Goal: Check status: Check status

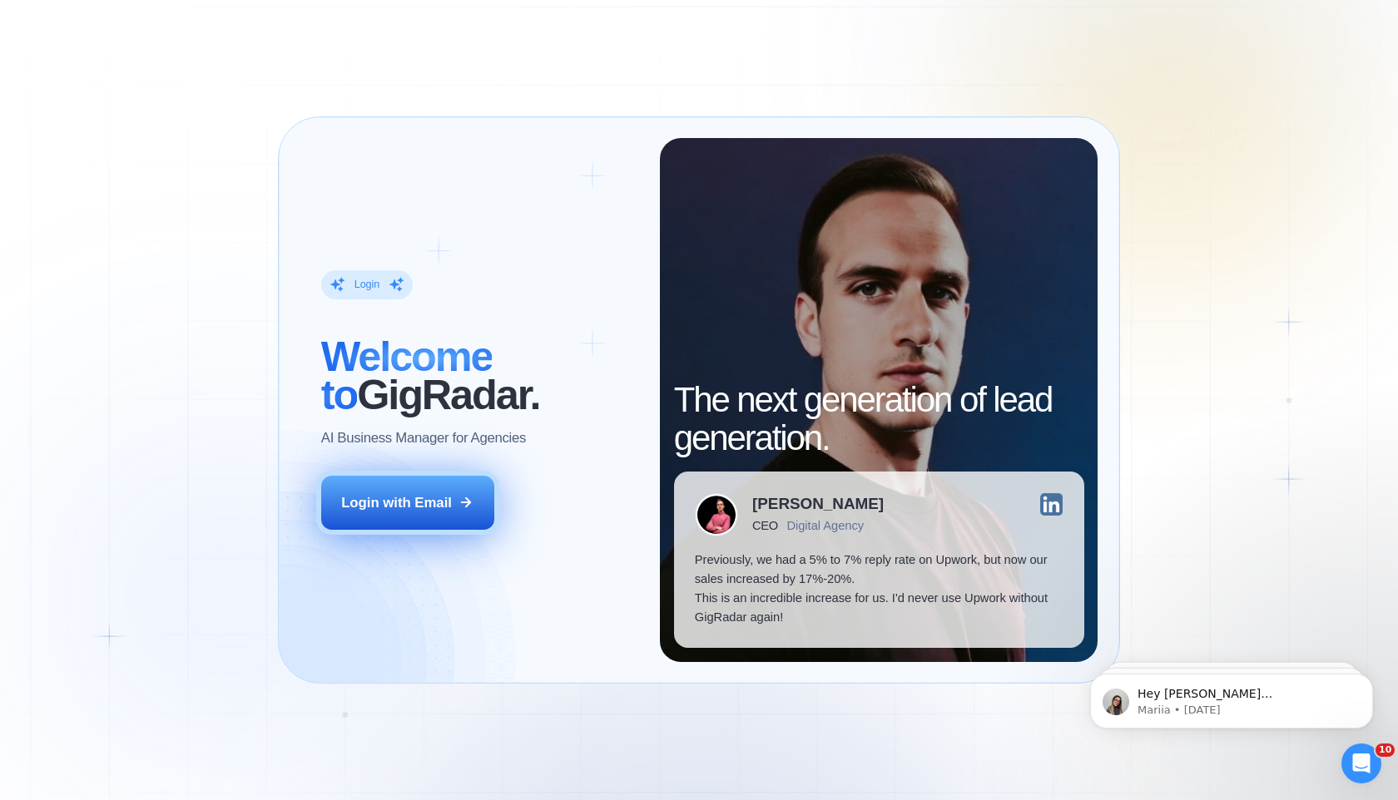
click at [404, 518] on button "Login with Email" at bounding box center [407, 503] width 173 height 54
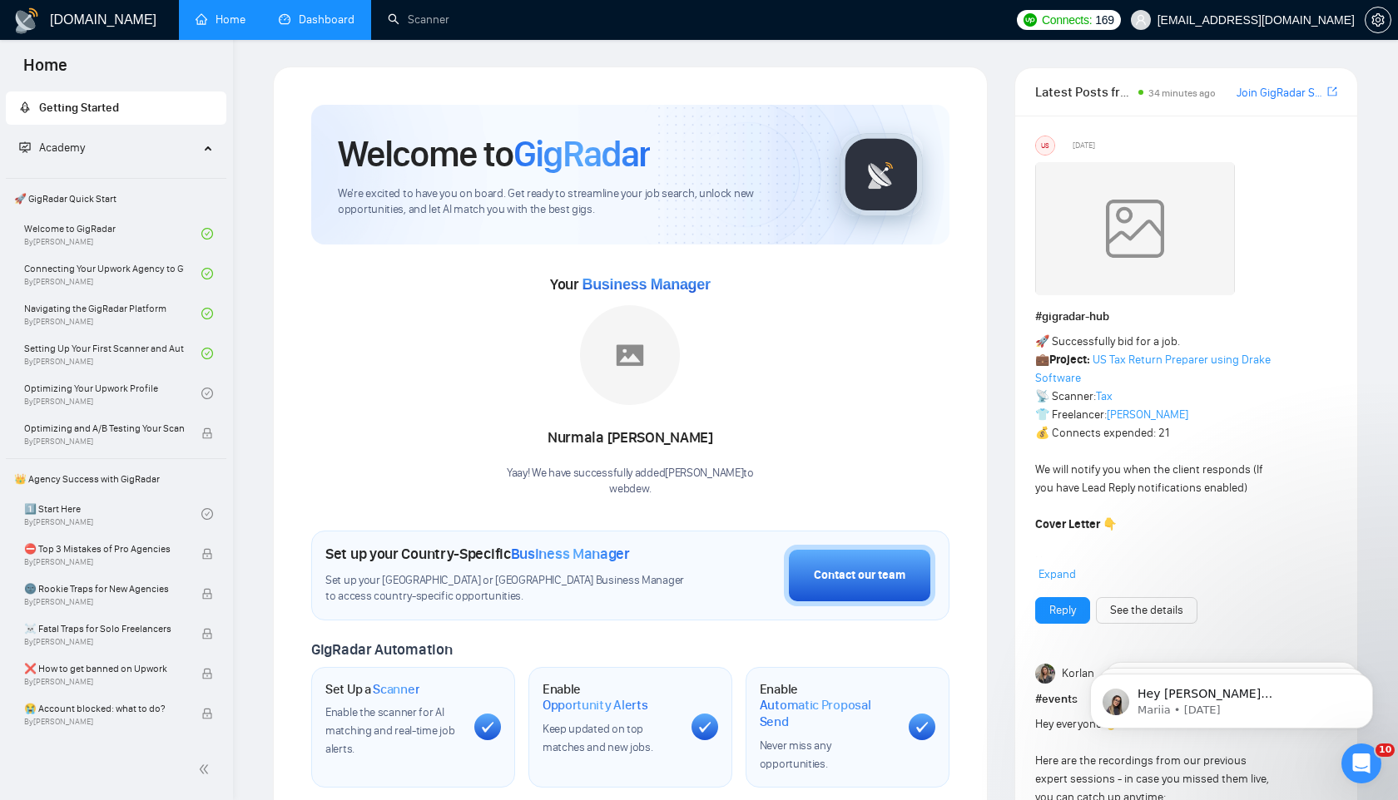
click at [328, 22] on link "Dashboard" at bounding box center [317, 19] width 76 height 14
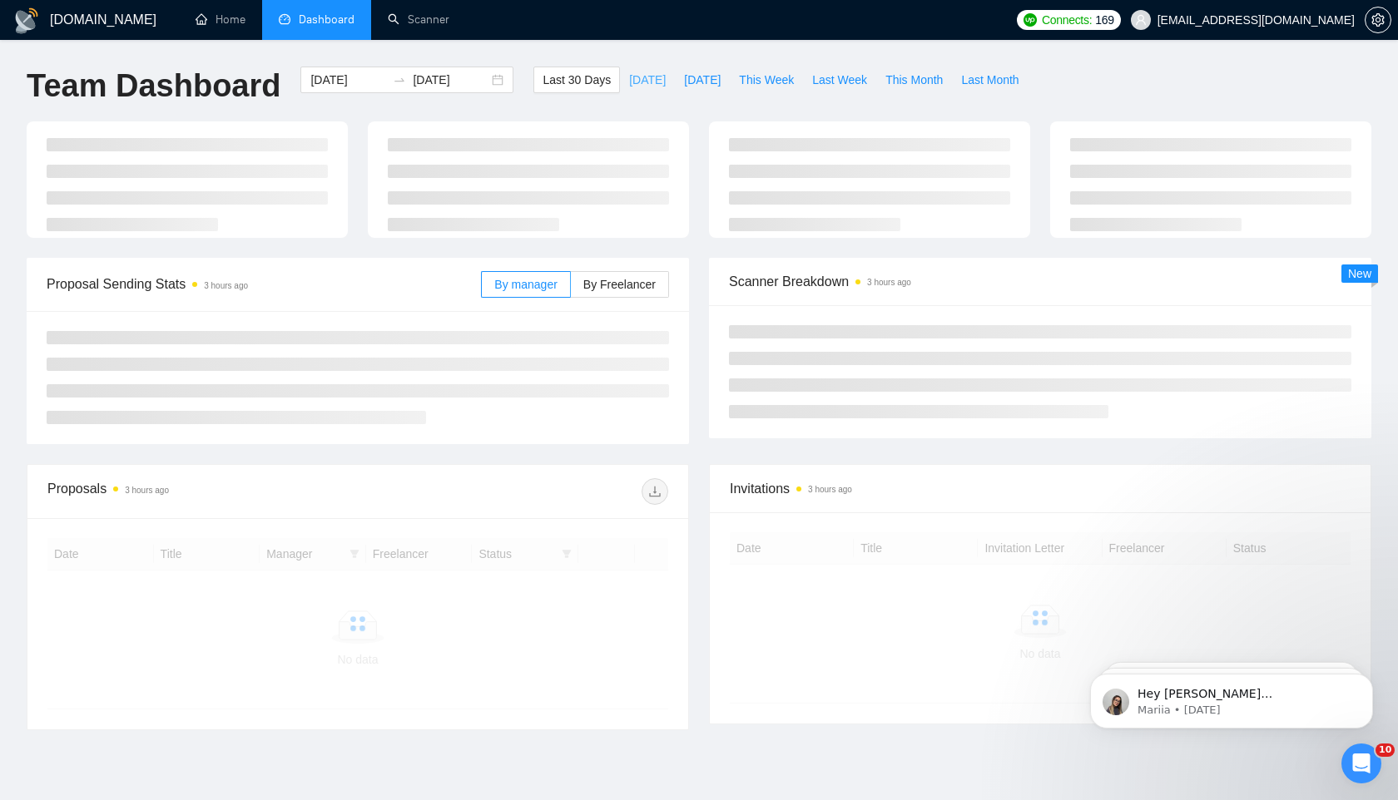
click at [641, 78] on span "Today" at bounding box center [647, 80] width 37 height 18
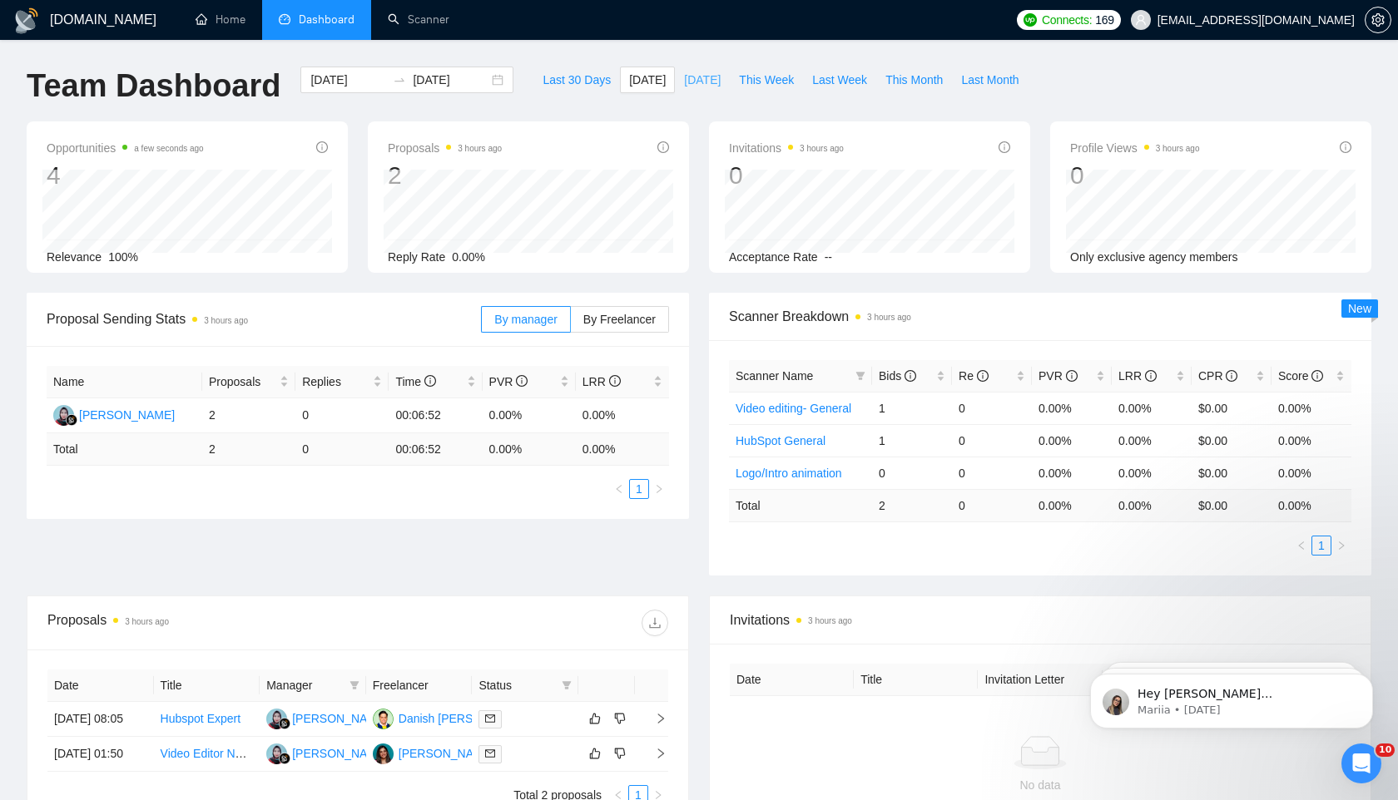
click at [692, 78] on span "Yesterday" at bounding box center [702, 80] width 37 height 18
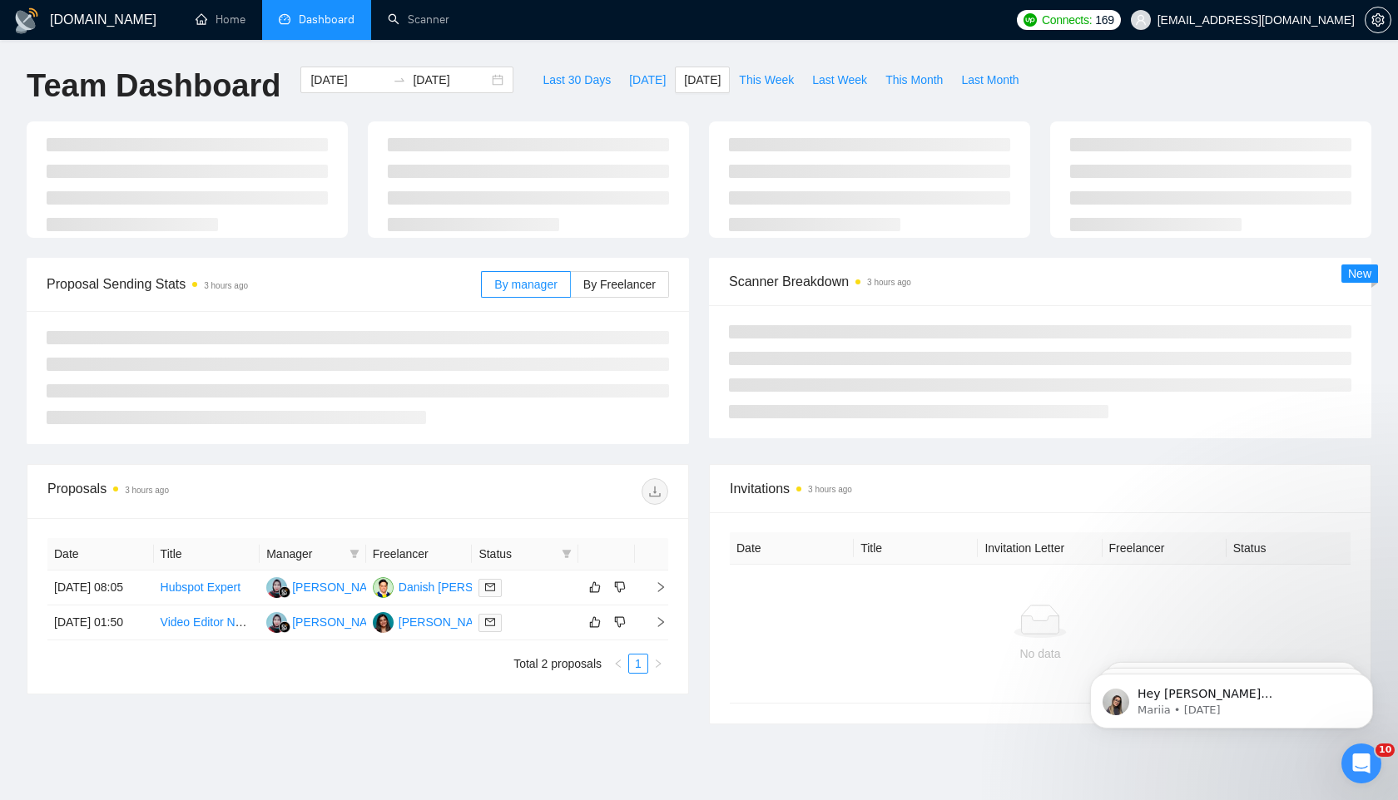
type input "2025-09-14"
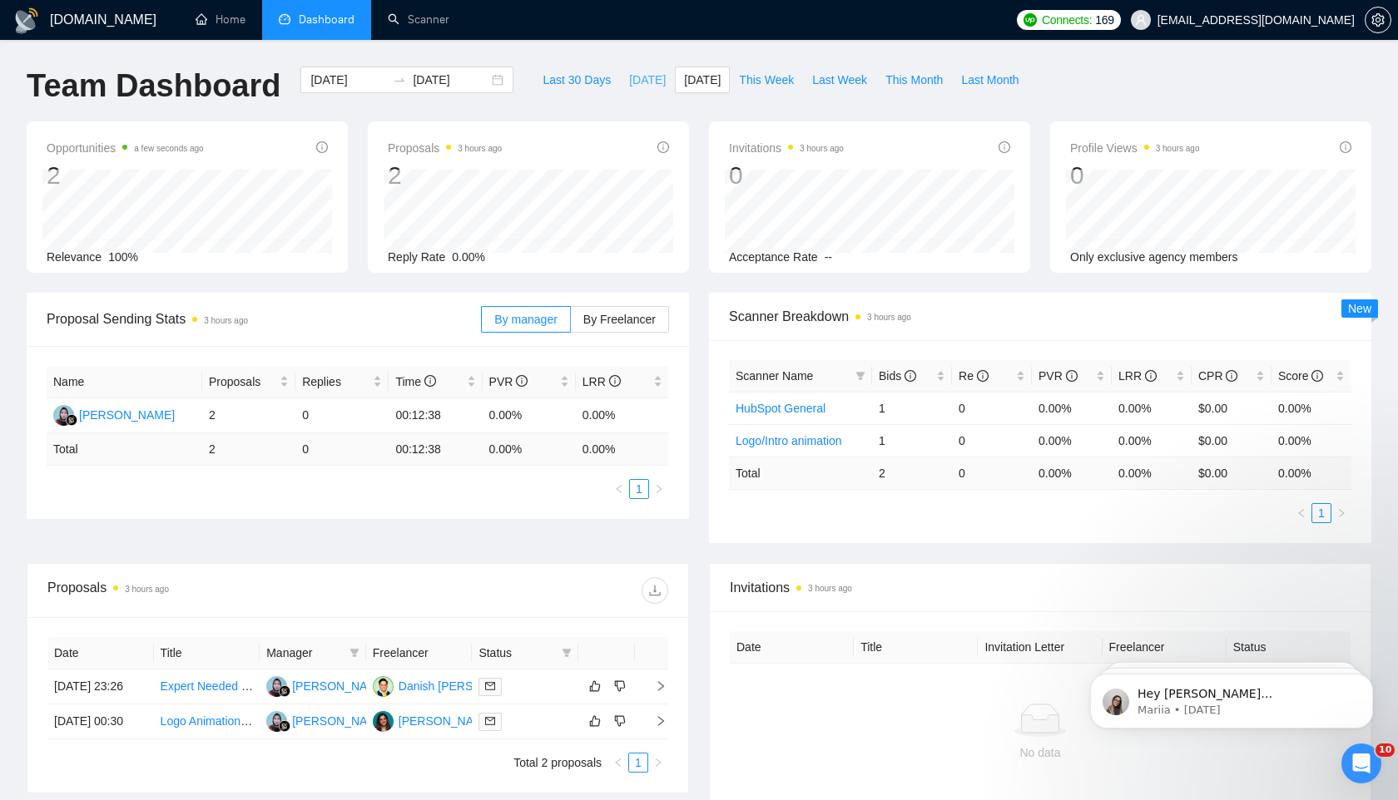
click at [633, 83] on span "Today" at bounding box center [647, 80] width 37 height 18
type input "2025-09-15"
